Goal: Task Accomplishment & Management: Use online tool/utility

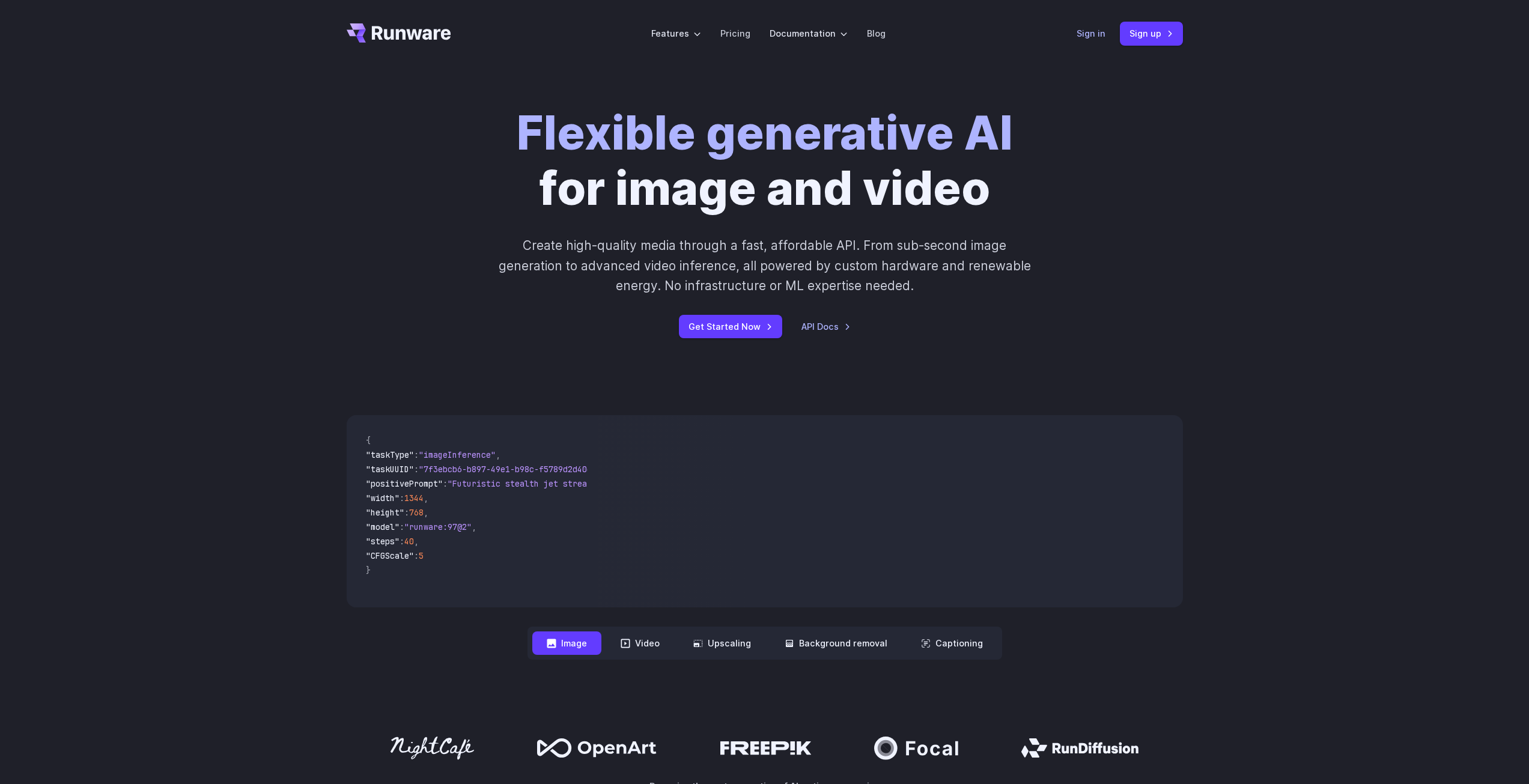
click at [1085, 37] on link "Sign in" at bounding box center [1091, 33] width 29 height 14
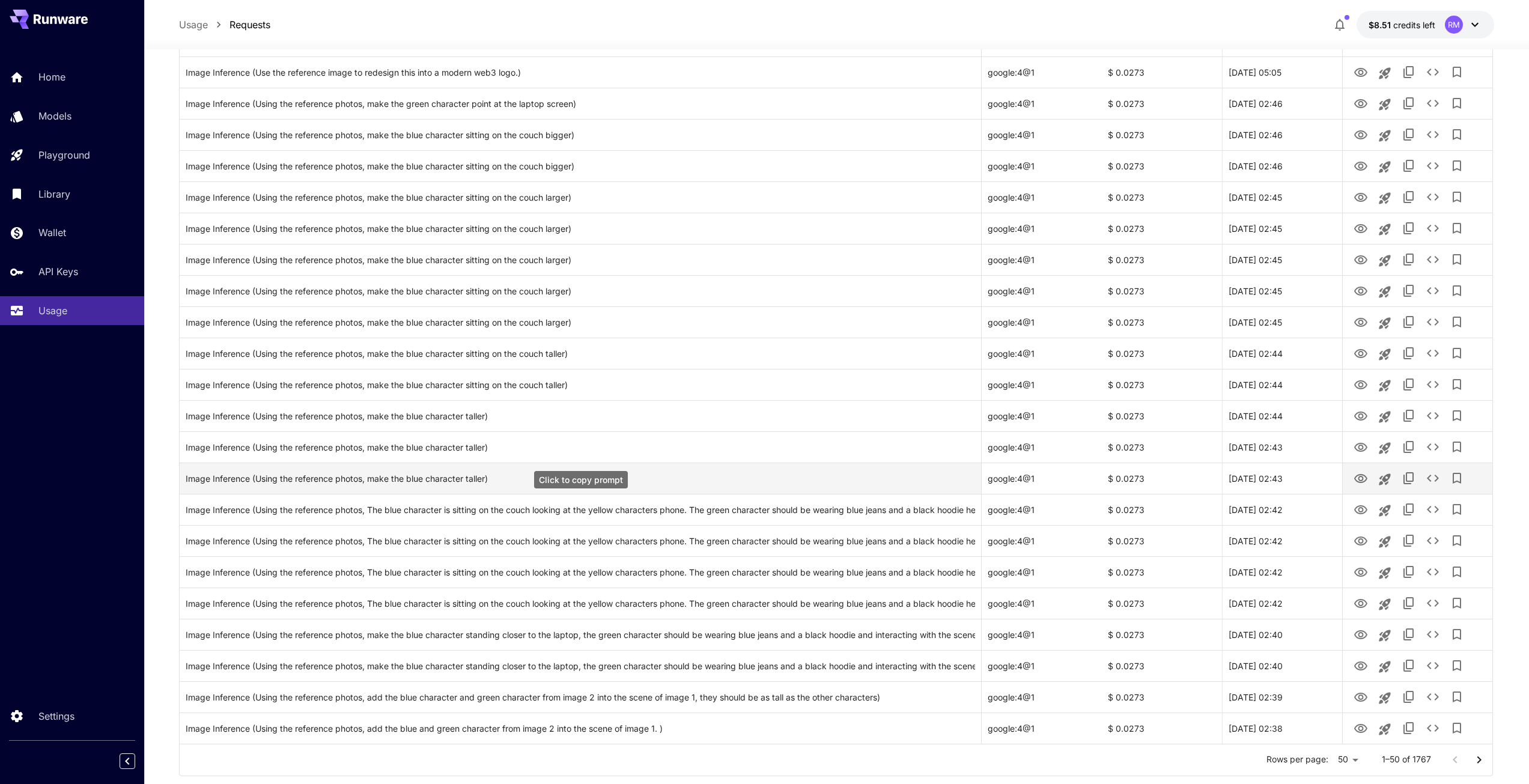
scroll to position [1083, 0]
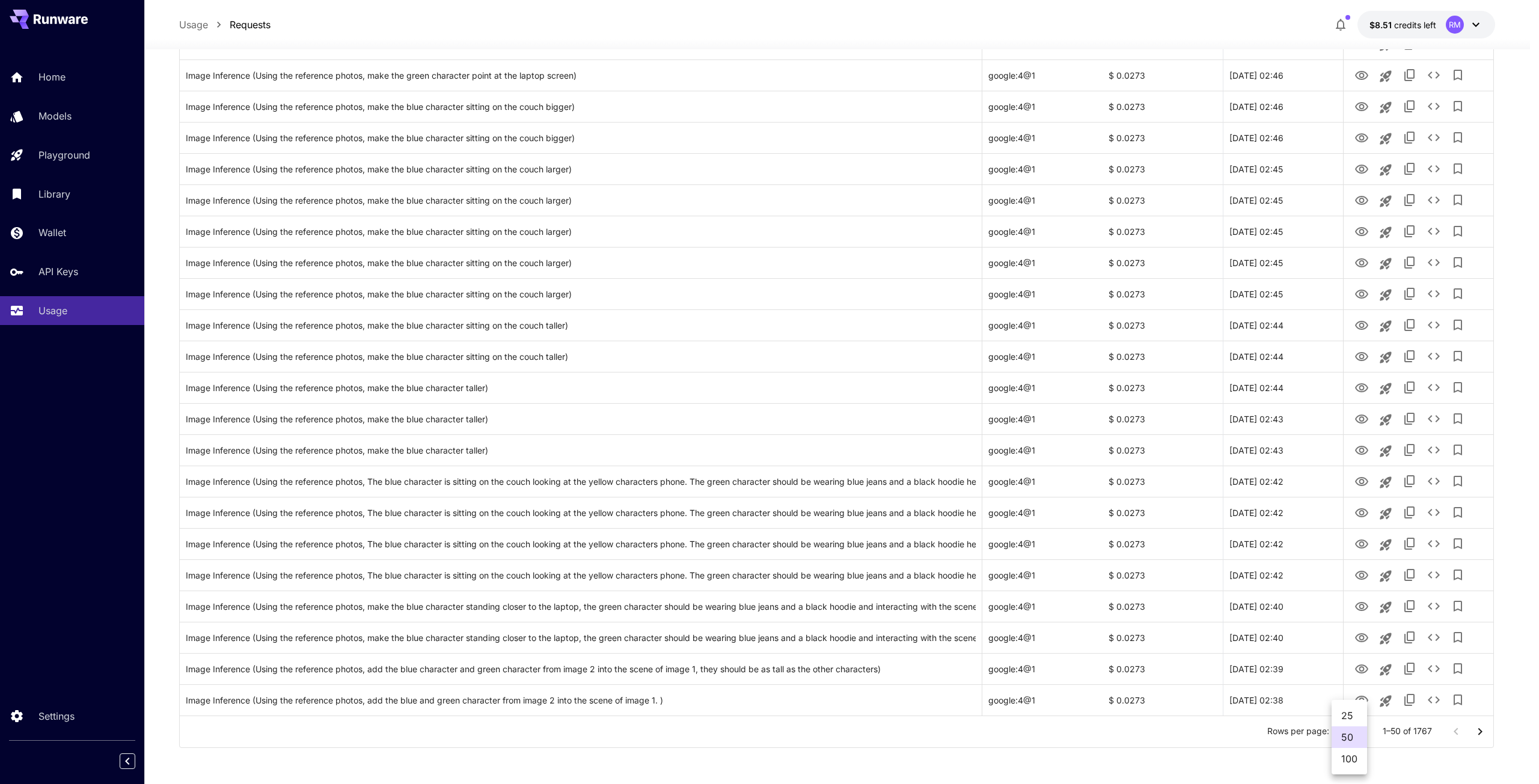
click at [1359, 761] on li "100" at bounding box center [1350, 758] width 36 height 21
type input "***"
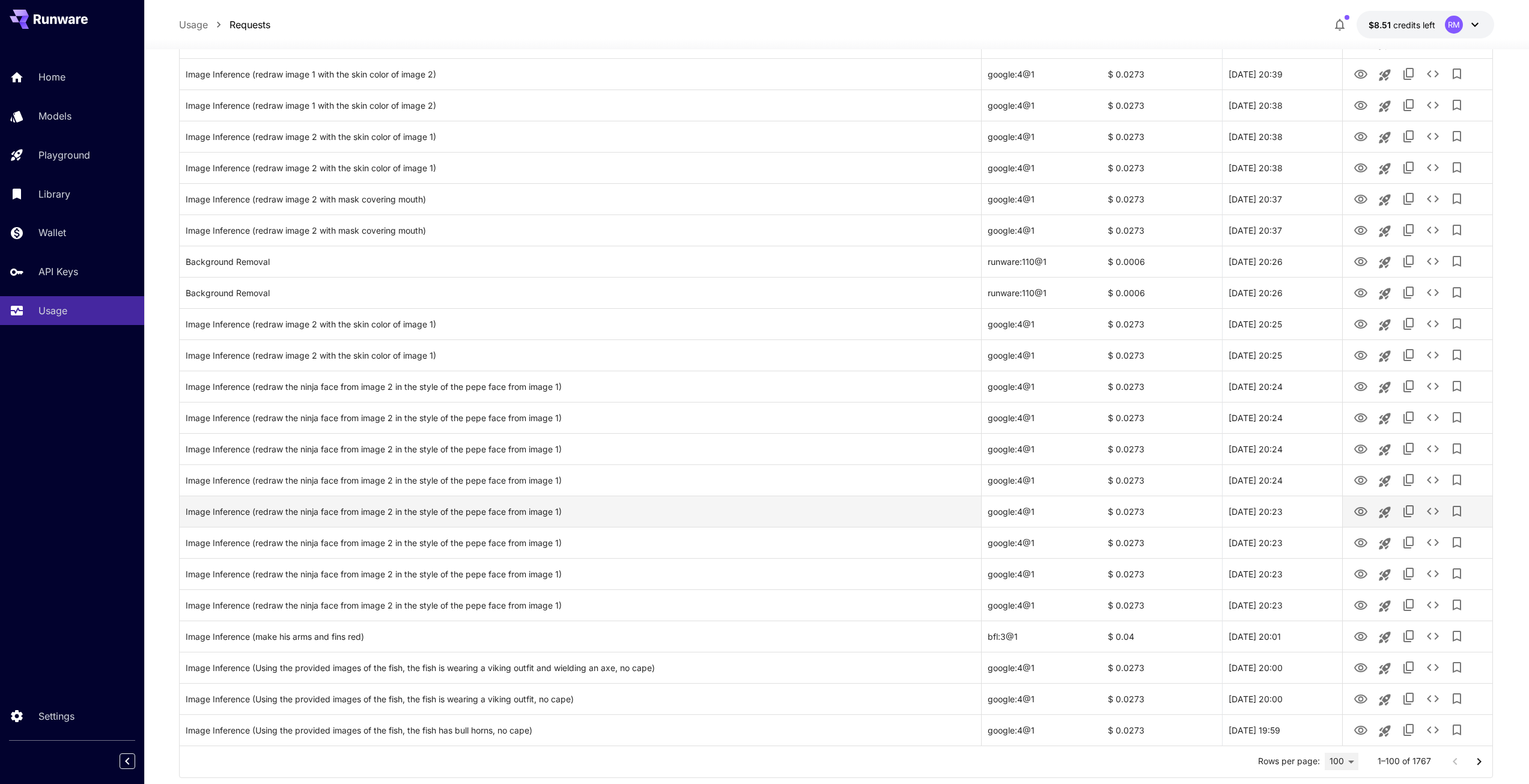
scroll to position [2645, 0]
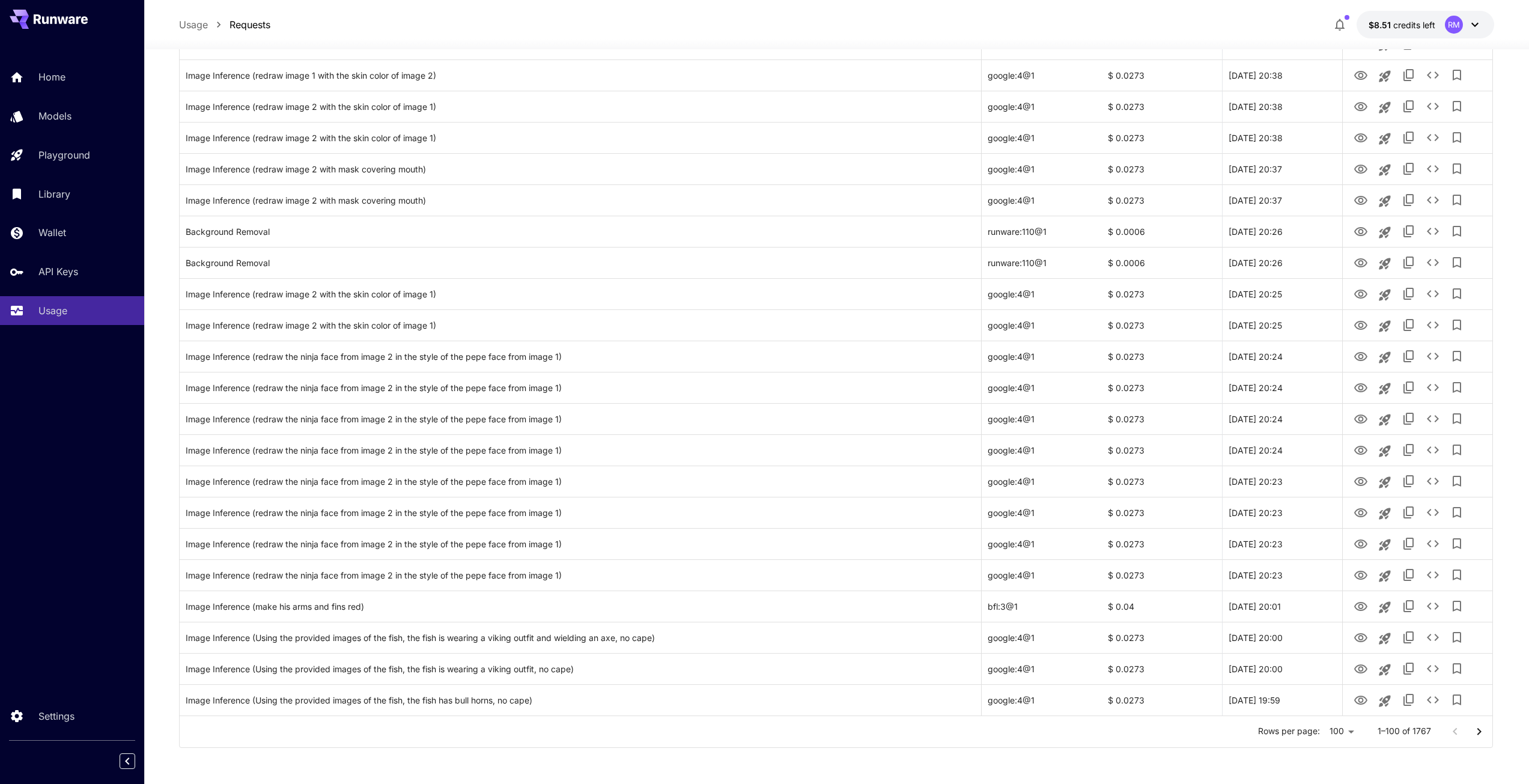
click at [1478, 726] on icon "Go to next page" at bounding box center [1480, 731] width 15 height 15
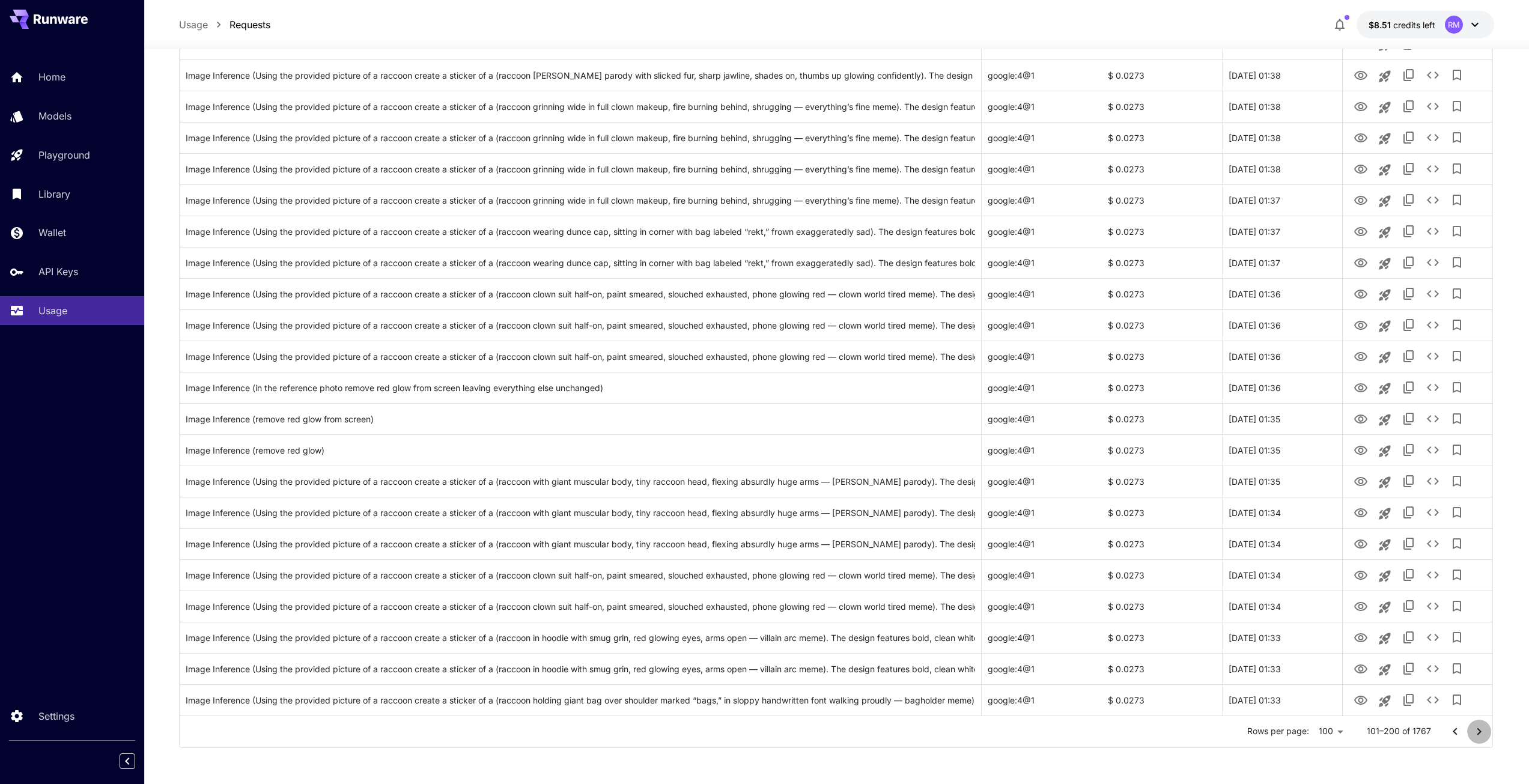
click at [1474, 728] on icon "Go to next page" at bounding box center [1480, 731] width 15 height 15
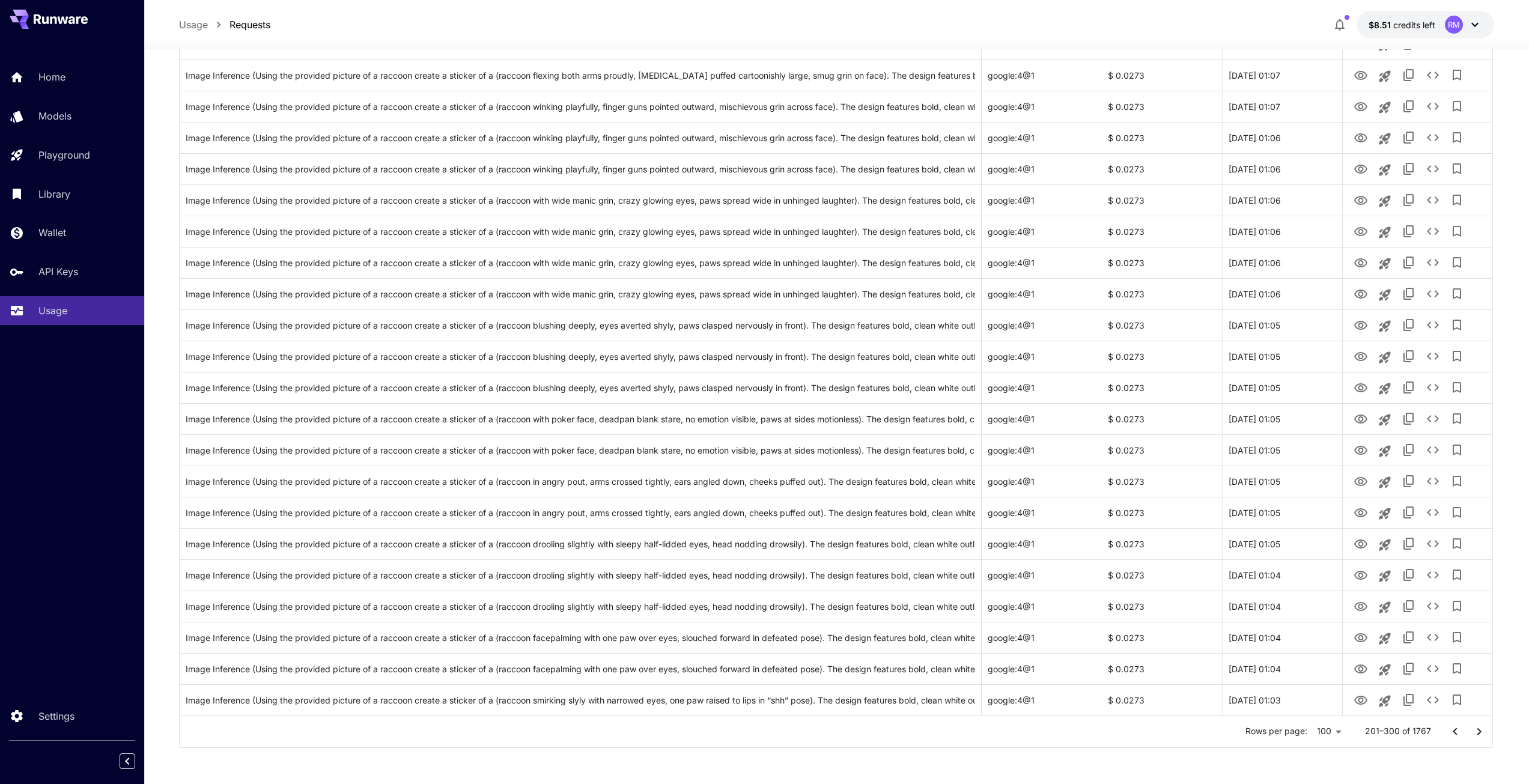
click at [1483, 735] on icon "Go to next page" at bounding box center [1480, 731] width 15 height 15
click at [1485, 734] on icon "Go to next page" at bounding box center [1480, 731] width 15 height 15
